Goal: Information Seeking & Learning: Check status

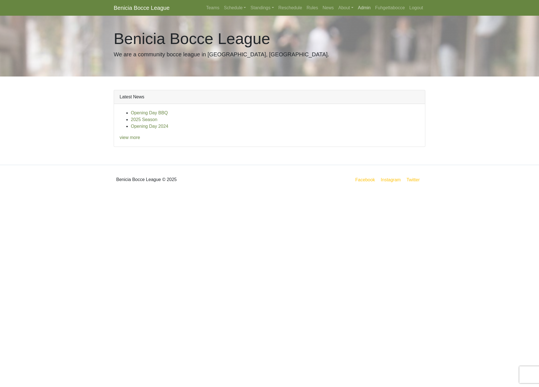
click at [363, 9] on link "Admin" at bounding box center [363, 7] width 17 height 11
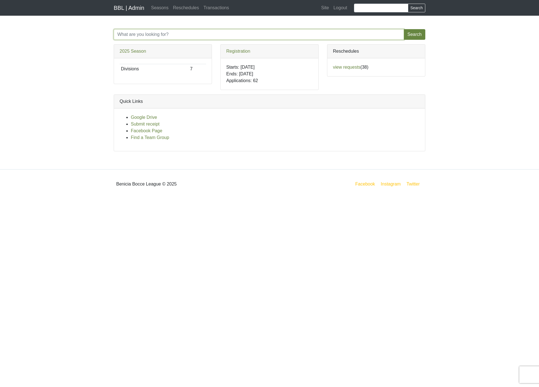
click at [347, 38] on input "Search" at bounding box center [259, 34] width 290 height 11
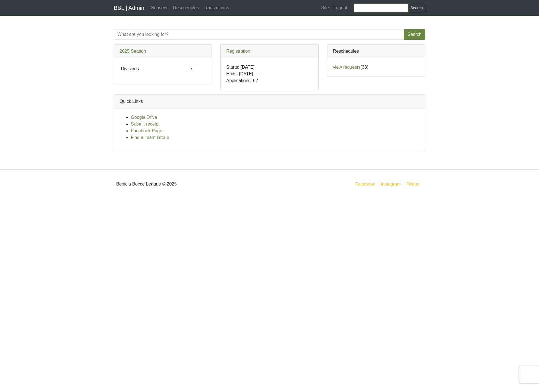
click at [381, 7] on input "Search" at bounding box center [381, 8] width 54 height 9
paste input "Vitale"
type input "Vitale"
click at [408, 4] on button "Search" at bounding box center [416, 8] width 17 height 9
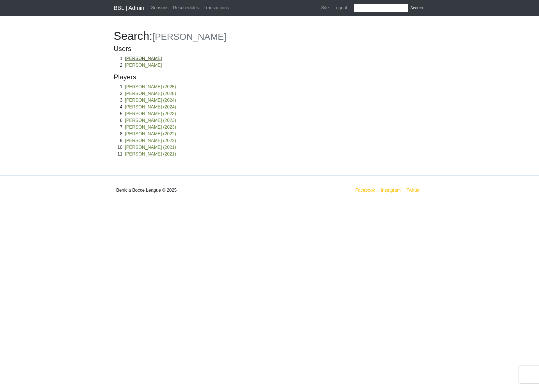
click at [130, 59] on link "Victor Vitale" at bounding box center [143, 58] width 37 height 5
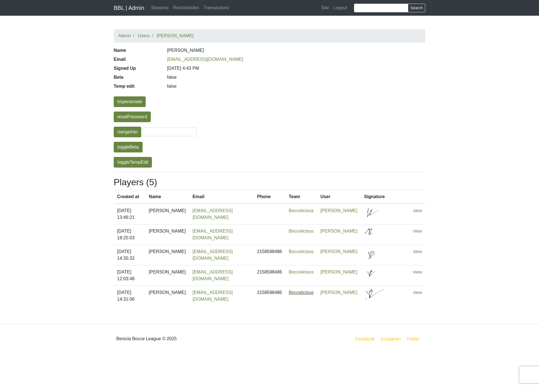
click at [311, 290] on link "Boccelicious" at bounding box center [300, 292] width 25 height 5
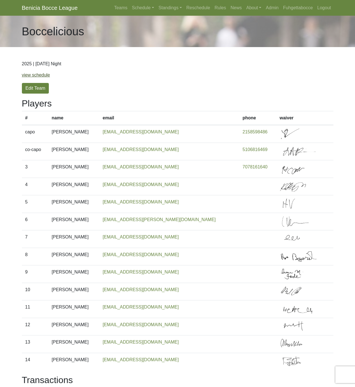
click at [42, 73] on link "view schedule" at bounding box center [36, 75] width 28 height 5
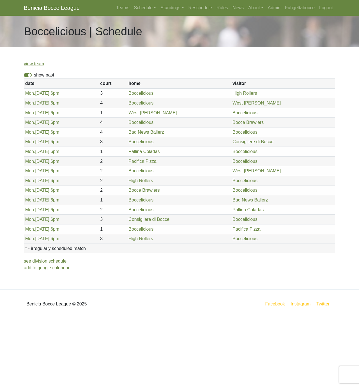
click at [34, 75] on label "show past" at bounding box center [44, 75] width 20 height 7
click at [34, 75] on input "show past" at bounding box center [36, 74] width 4 height 4
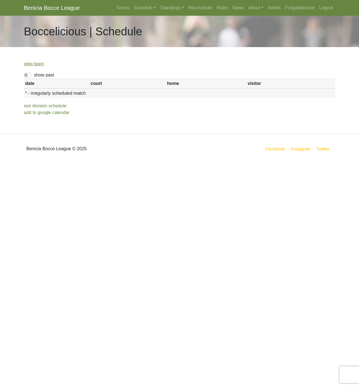
click at [34, 75] on label "show past" at bounding box center [44, 75] width 20 height 7
click at [34, 75] on input "show past" at bounding box center [36, 74] width 4 height 4
checkbox input "true"
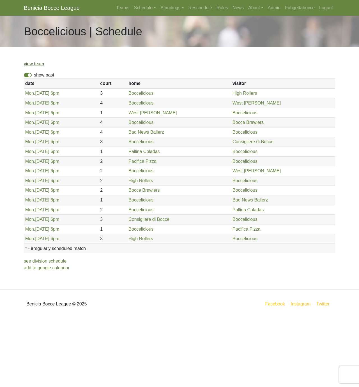
click at [38, 63] on link "view team" at bounding box center [34, 63] width 20 height 5
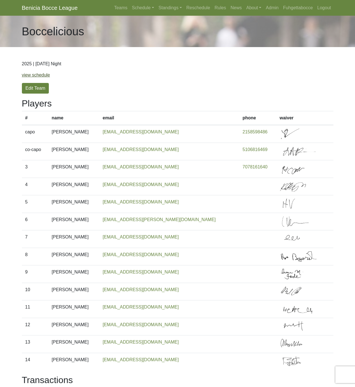
click at [32, 76] on link "view schedule" at bounding box center [36, 75] width 28 height 5
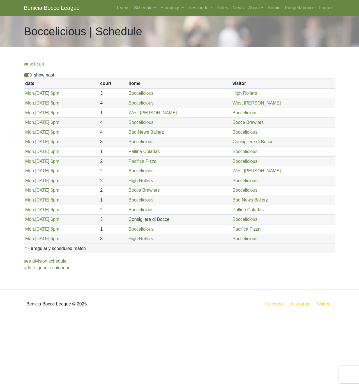
click at [167, 222] on link "Consigliere di Bocce" at bounding box center [148, 219] width 41 height 5
click at [144, 6] on link "Schedule" at bounding box center [145, 7] width 27 height 11
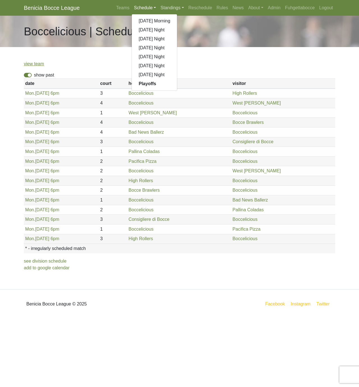
click at [165, 9] on link "Standings" at bounding box center [172, 7] width 28 height 11
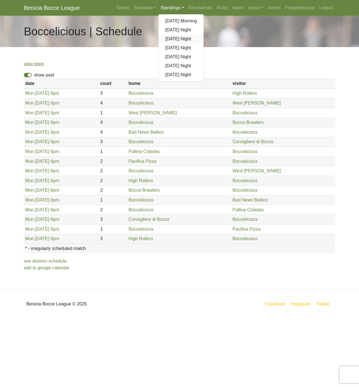
click at [176, 37] on link "[DATE] Night" at bounding box center [180, 38] width 45 height 9
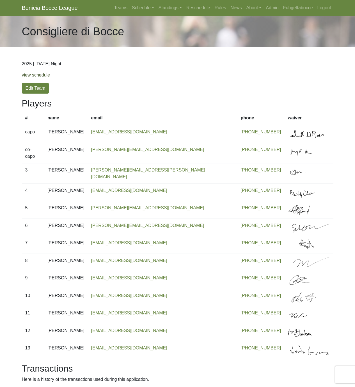
click at [47, 73] on link "view schedule" at bounding box center [36, 75] width 28 height 5
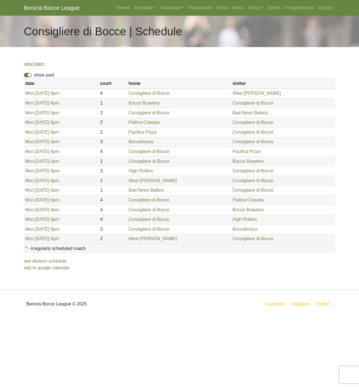
click at [34, 74] on label "show past" at bounding box center [44, 75] width 20 height 7
click at [34, 74] on input "show past" at bounding box center [36, 74] width 4 height 4
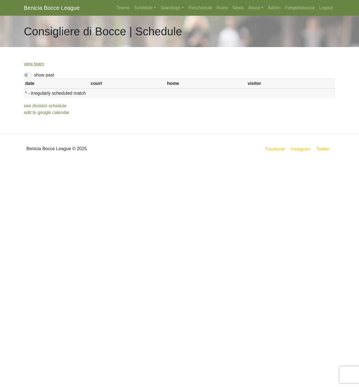
click at [34, 76] on label "show past" at bounding box center [44, 75] width 20 height 7
click at [34, 75] on input "show past" at bounding box center [36, 74] width 4 height 4
checkbox input "true"
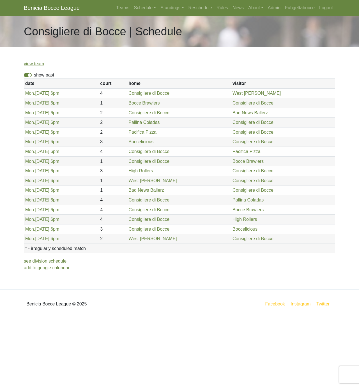
click at [115, 66] on p "view team" at bounding box center [179, 64] width 311 height 7
click at [273, 8] on link "Admin" at bounding box center [274, 7] width 17 height 11
click at [53, 236] on td "Mon. 8/25, 6pm" at bounding box center [61, 239] width 75 height 10
click at [51, 238] on link "Mon. 8/25, 6pm" at bounding box center [42, 238] width 34 height 5
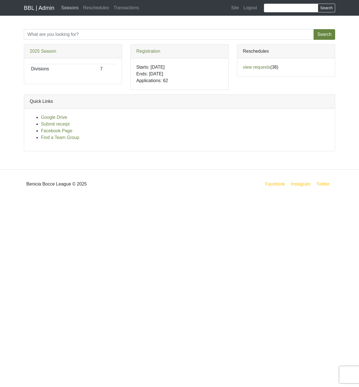
click at [67, 9] on link "Seasons" at bounding box center [70, 7] width 22 height 11
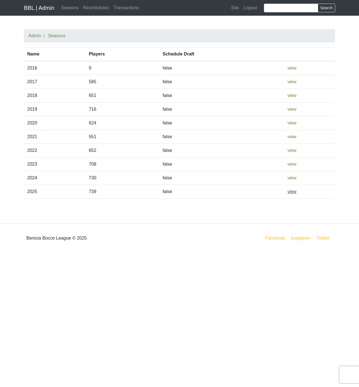
click at [293, 190] on link "view" at bounding box center [291, 191] width 9 height 5
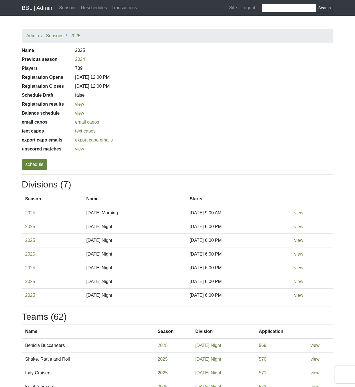
click at [84, 148] on dd "view" at bounding box center [204, 149] width 266 height 7
click at [83, 150] on link "view" at bounding box center [79, 149] width 9 height 5
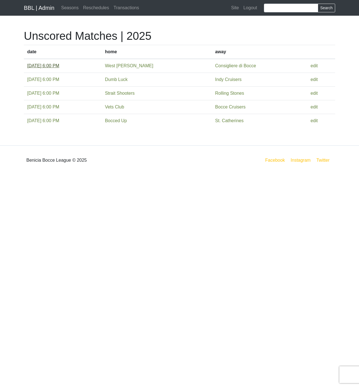
click at [59, 63] on link "[DATE] 6:00 PM" at bounding box center [43, 65] width 32 height 5
click at [59, 68] on link "[DATE] 6:00 PM" at bounding box center [43, 65] width 32 height 5
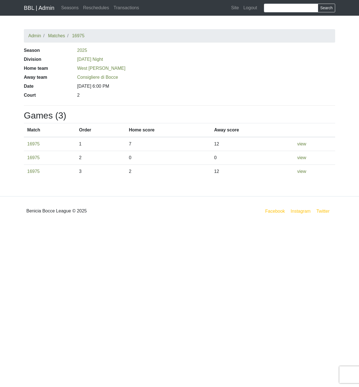
click at [183, 68] on dd "West [PERSON_NAME]" at bounding box center [206, 68] width 266 height 7
